Goal: Transaction & Acquisition: Subscribe to service/newsletter

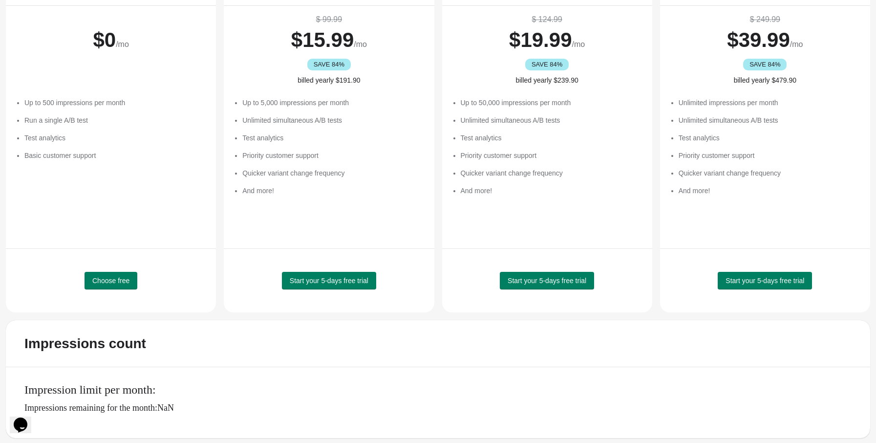
scroll to position [121, 0]
click at [117, 276] on span "Choose free" at bounding box center [110, 280] width 37 height 8
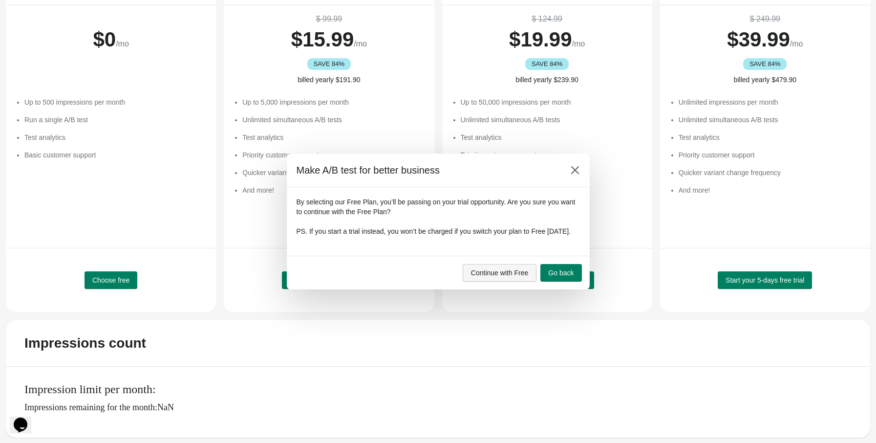
click at [495, 275] on span "Continue with Free" at bounding box center [500, 273] width 58 height 8
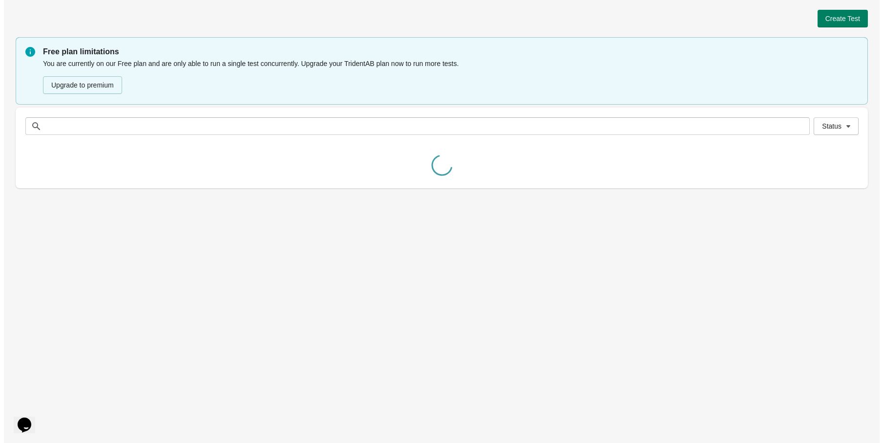
scroll to position [0, 0]
